Goal: Navigation & Orientation: Find specific page/section

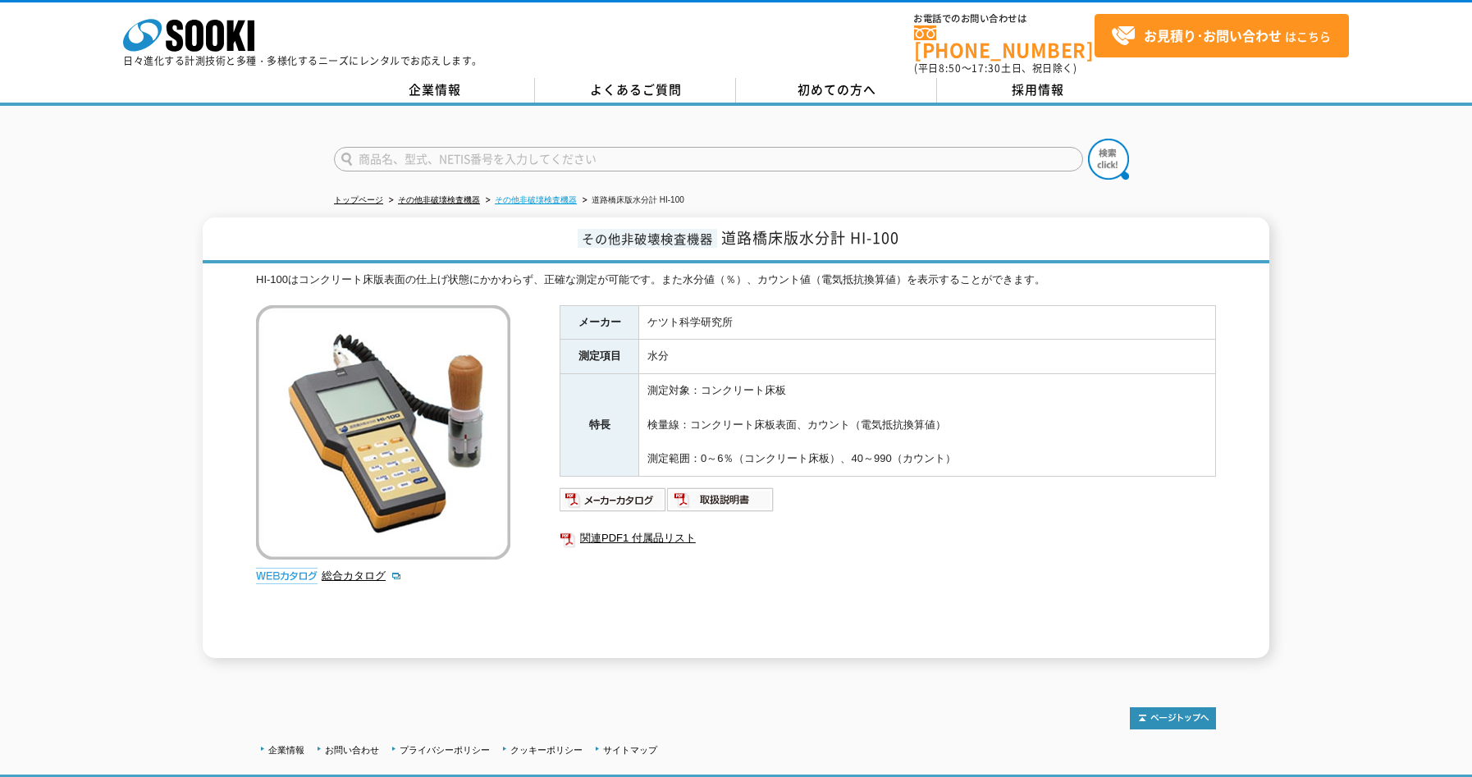
click at [556, 195] on link "その他非破壊検査機器" at bounding box center [536, 199] width 82 height 9
